Goal: Navigation & Orientation: Find specific page/section

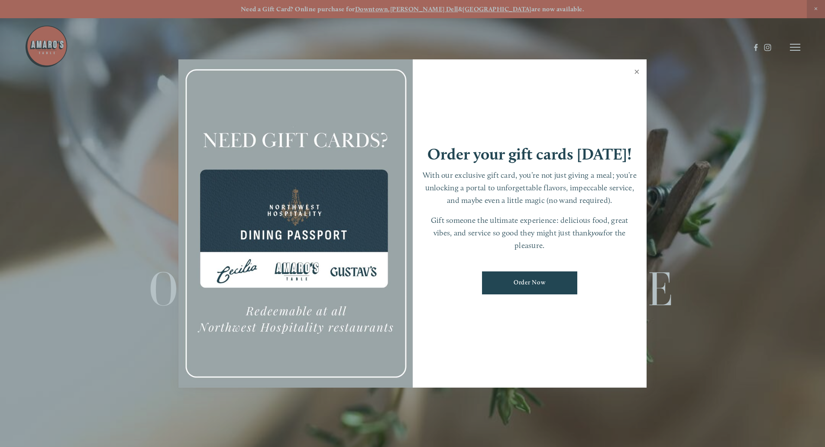
click at [636, 71] on link "Close" at bounding box center [637, 73] width 17 height 24
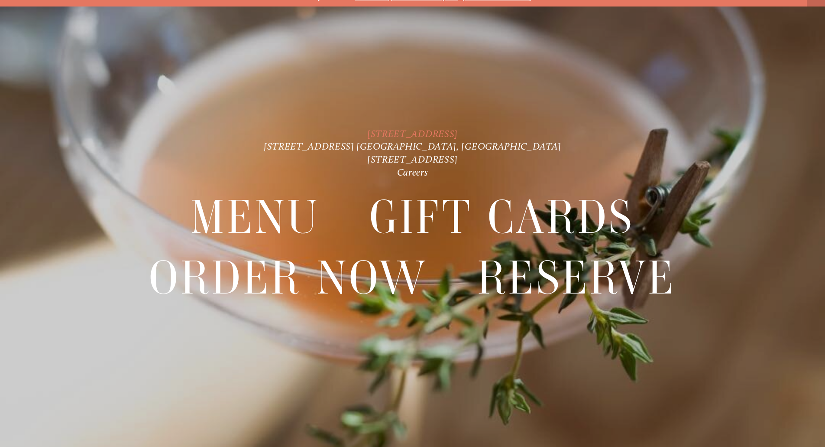
scroll to position [18, 0]
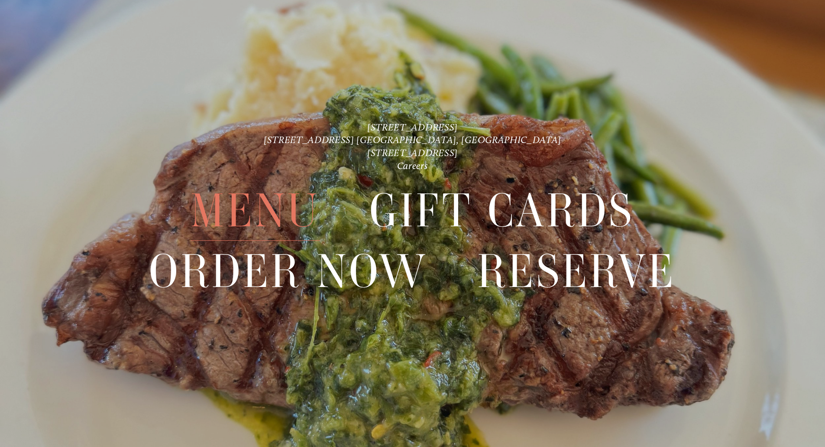
click at [205, 196] on span "Menu" at bounding box center [255, 211] width 129 height 60
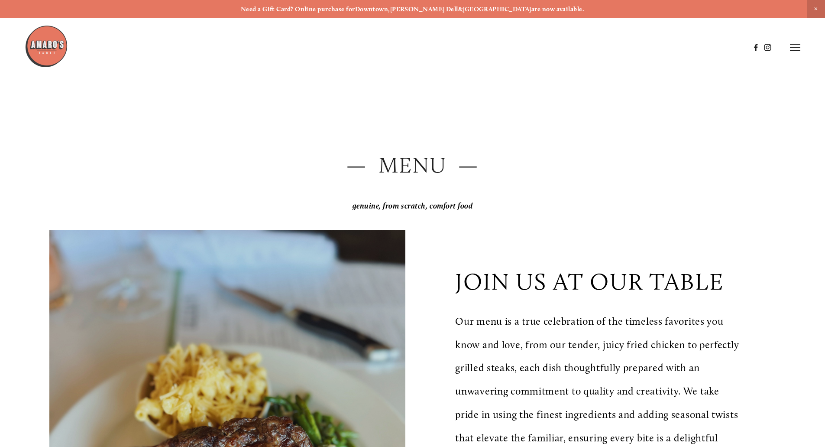
click at [48, 49] on img at bounding box center [46, 46] width 43 height 43
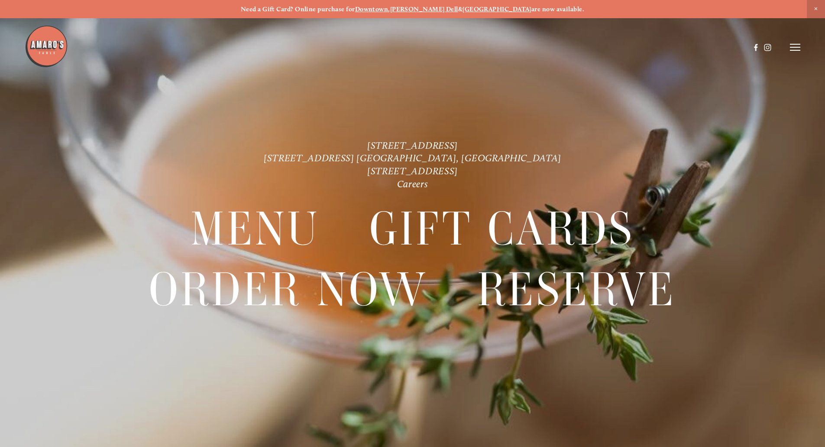
click at [797, 49] on icon at bounding box center [795, 47] width 10 height 8
click at [671, 45] on span "Visit" at bounding box center [678, 47] width 15 height 8
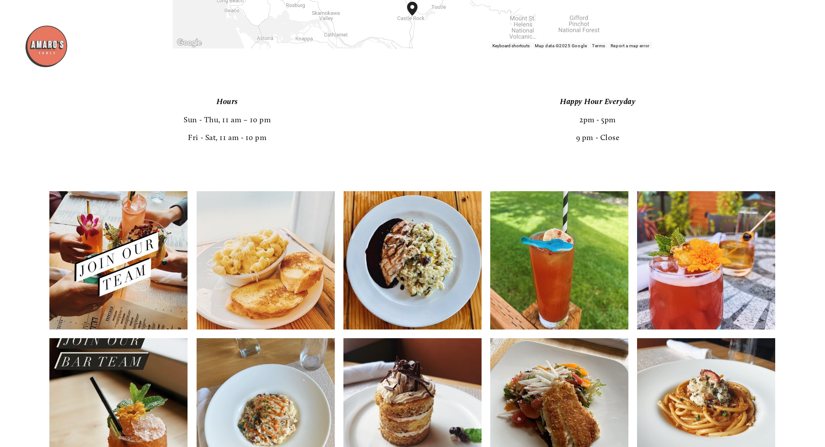
scroll to position [1603, 0]
